Goal: Check status: Check status

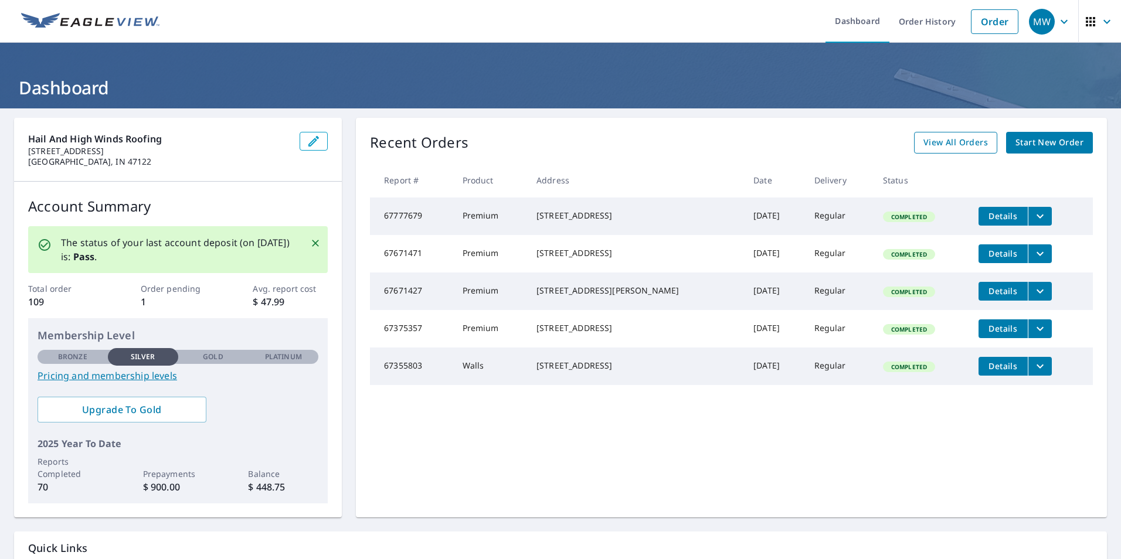
click at [967, 147] on span "View All Orders" at bounding box center [955, 142] width 64 height 15
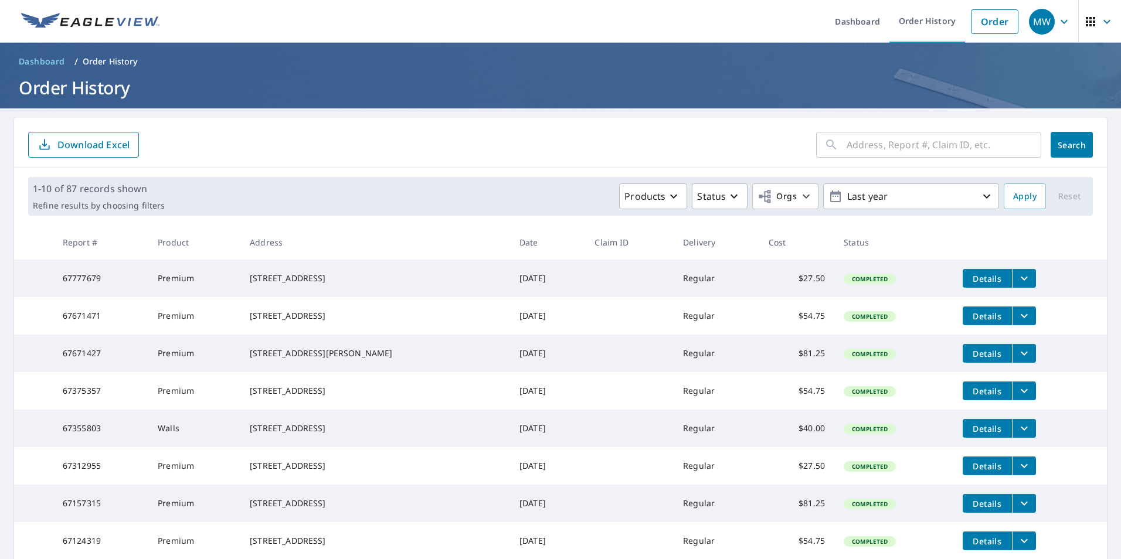
click at [865, 135] on input "text" at bounding box center [943, 144] width 195 height 33
type input "517 [PERSON_NAME]"
click button "Search" at bounding box center [1071, 145] width 42 height 26
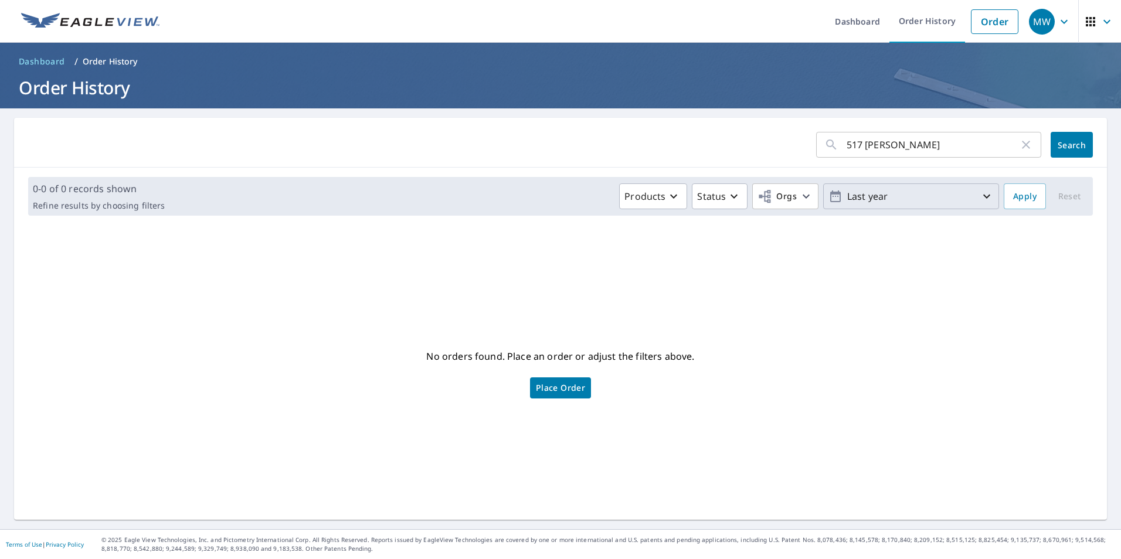
click at [958, 200] on p "Last year" at bounding box center [910, 196] width 137 height 21
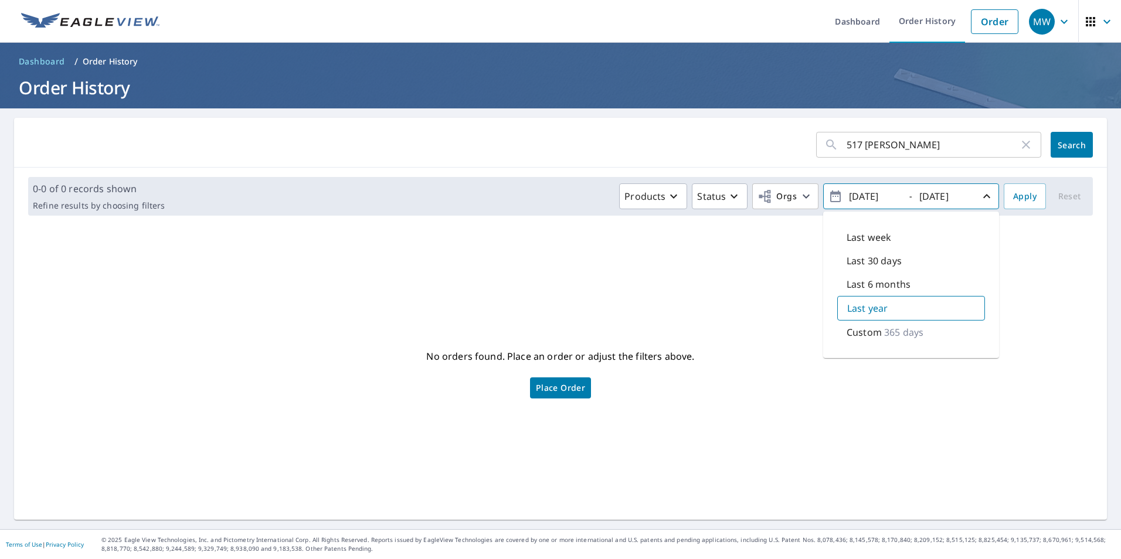
click at [859, 332] on p "Custom" at bounding box center [863, 332] width 35 height 14
click at [1031, 197] on button "Apply" at bounding box center [1025, 196] width 42 height 26
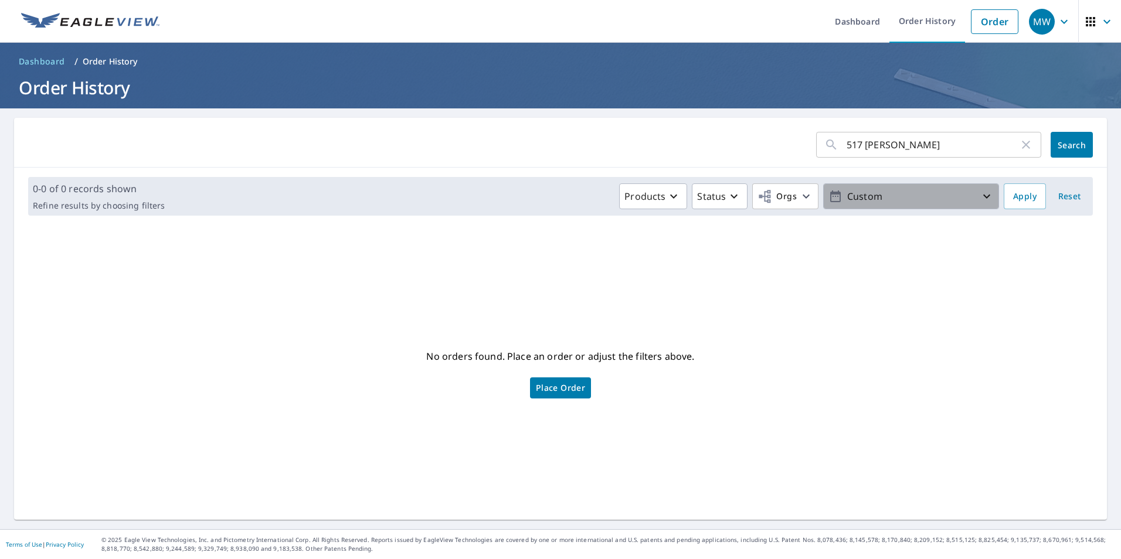
click at [980, 192] on icon "button" at bounding box center [987, 196] width 14 height 14
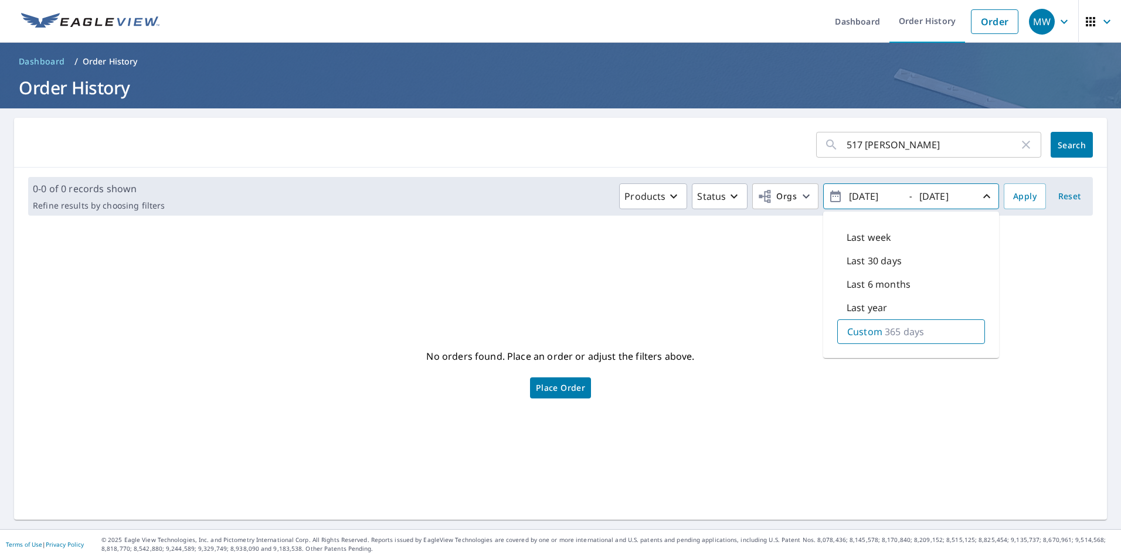
click at [908, 329] on p "365 days" at bounding box center [904, 332] width 39 height 14
click at [830, 197] on icon "button" at bounding box center [835, 197] width 11 height 12
click at [830, 196] on icon "button" at bounding box center [835, 197] width 11 height 12
click at [916, 332] on div "Custom 365 days" at bounding box center [911, 331] width 148 height 25
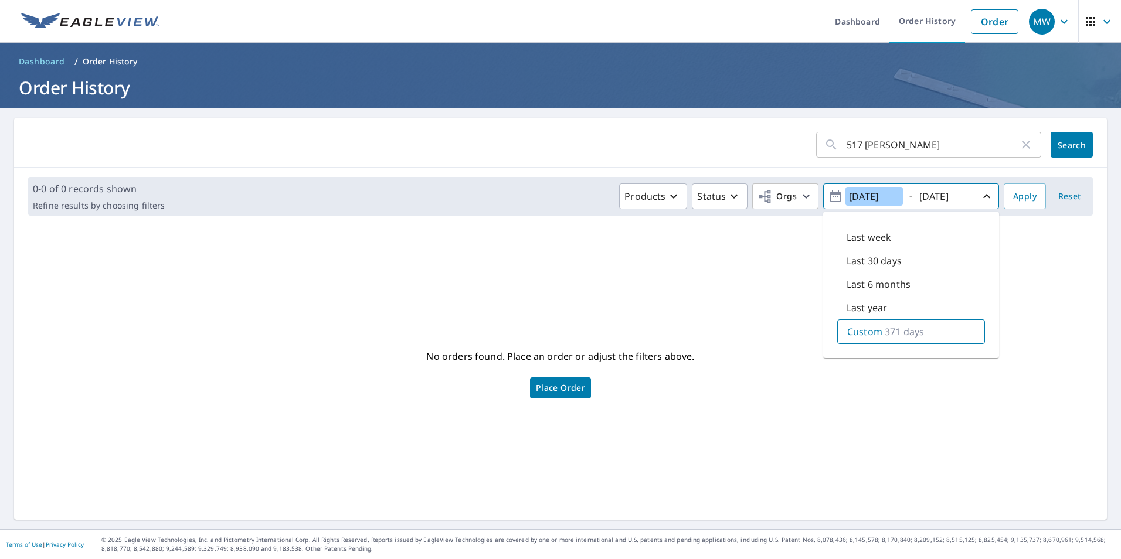
click at [859, 195] on input "[DATE]" at bounding box center [873, 196] width 57 height 19
type input "[DATE]"
click at [1024, 193] on span "Apply" at bounding box center [1024, 196] width 23 height 15
